Goal: Entertainment & Leisure: Consume media (video, audio)

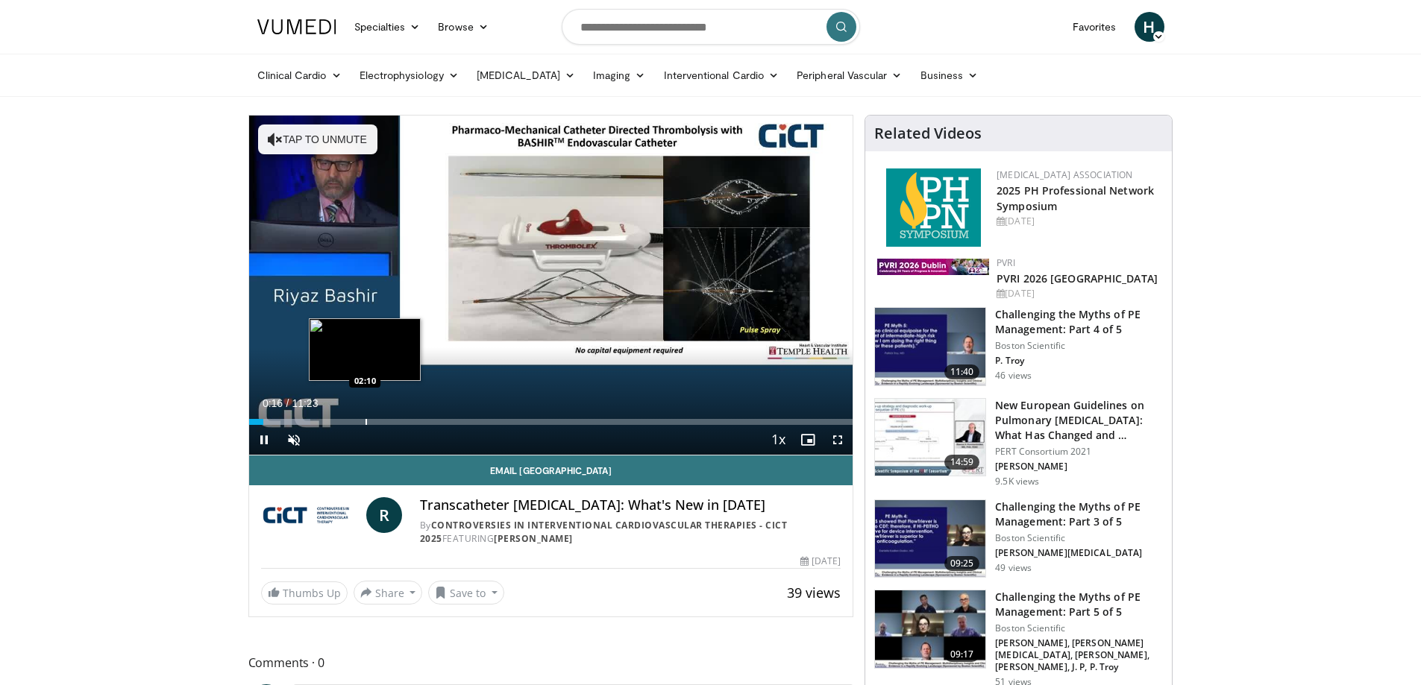
click at [365, 419] on div "Progress Bar" at bounding box center [365, 422] width 1 height 6
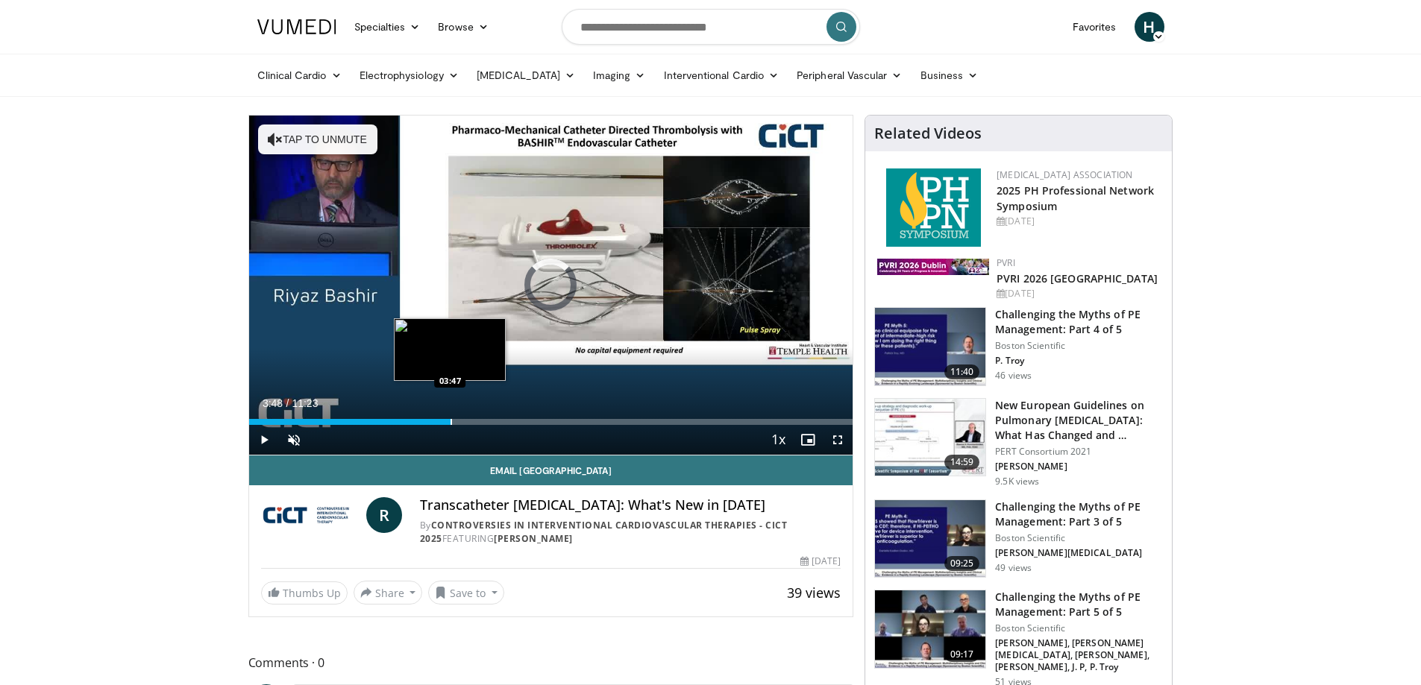
click at [451, 419] on div "Progress Bar" at bounding box center [451, 422] width 1 height 6
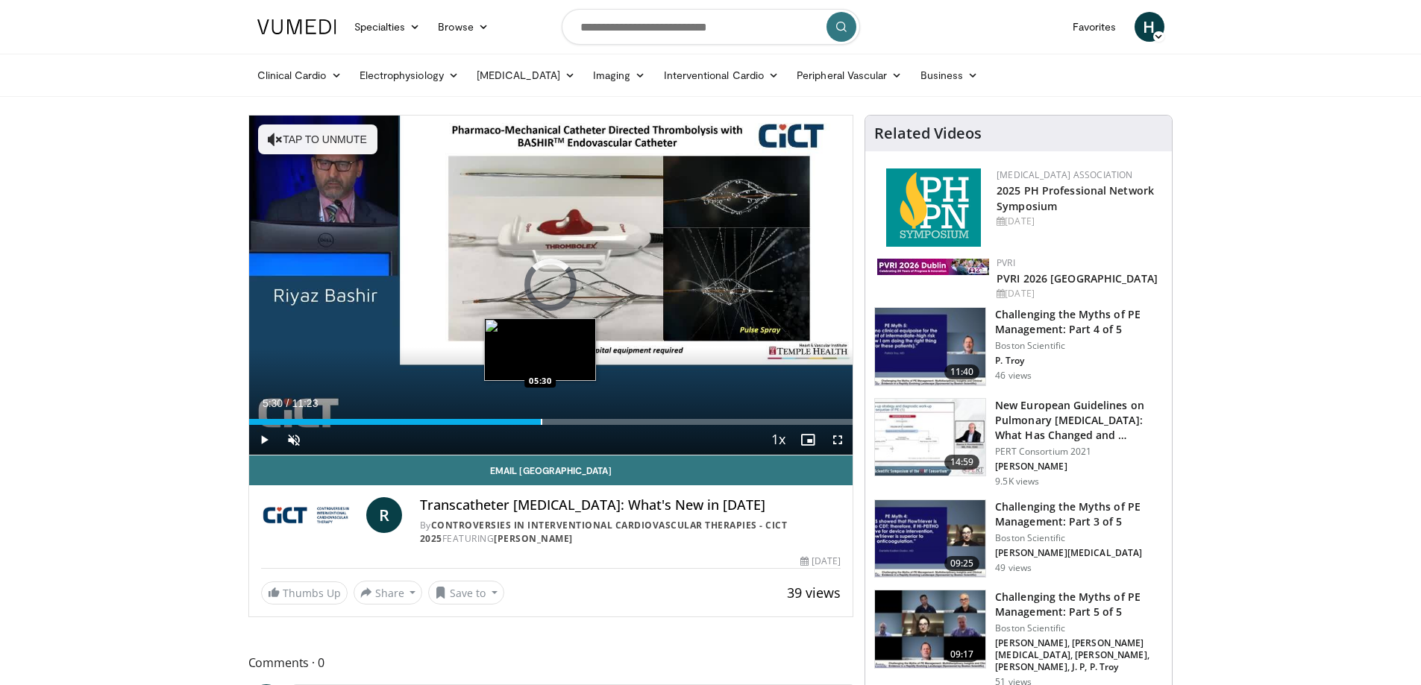
click at [541, 424] on div "Progress Bar" at bounding box center [541, 422] width 1 height 6
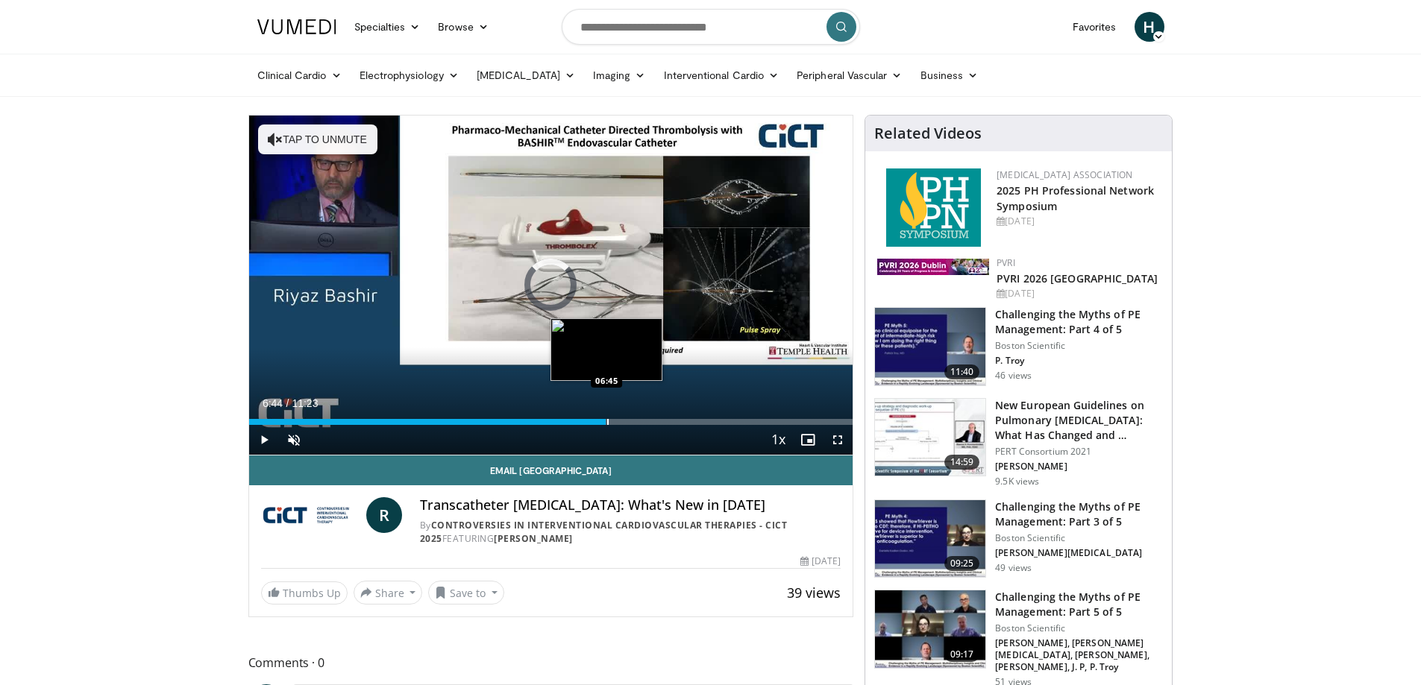
click at [607, 420] on div "Progress Bar" at bounding box center [607, 422] width 1 height 6
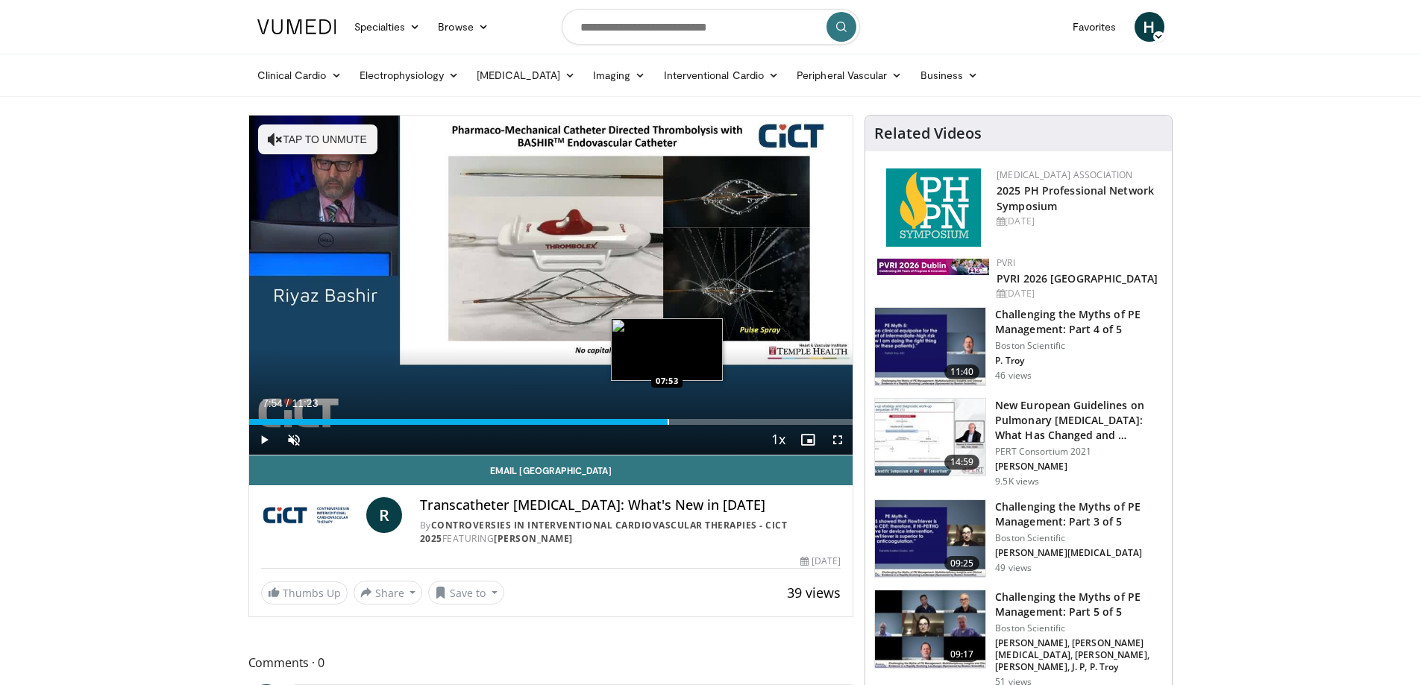
click at [668, 423] on div "Progress Bar" at bounding box center [668, 422] width 1 height 6
click at [712, 420] on div "Progress Bar" at bounding box center [712, 422] width 1 height 6
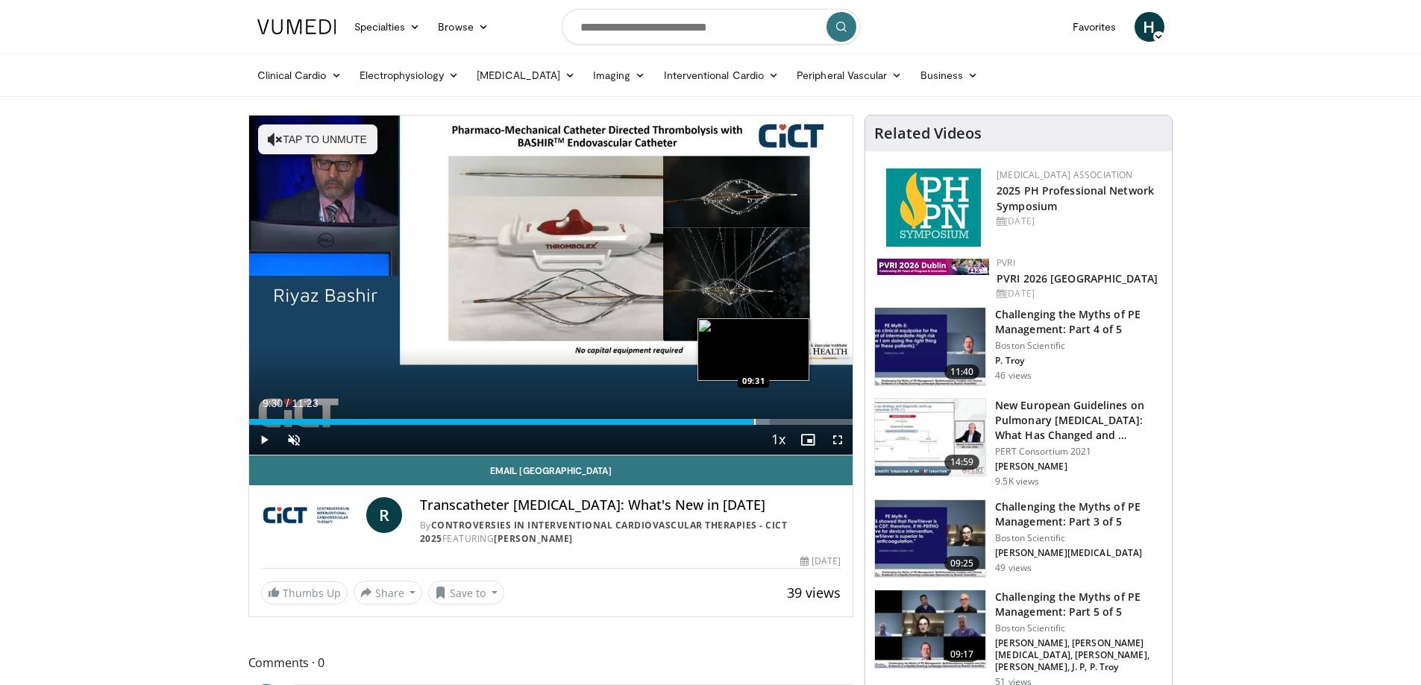
click at [754, 421] on div "Progress Bar" at bounding box center [754, 422] width 1 height 6
click at [792, 421] on div "Progress Bar" at bounding box center [792, 422] width 1 height 6
